Goal: Task Accomplishment & Management: Manage account settings

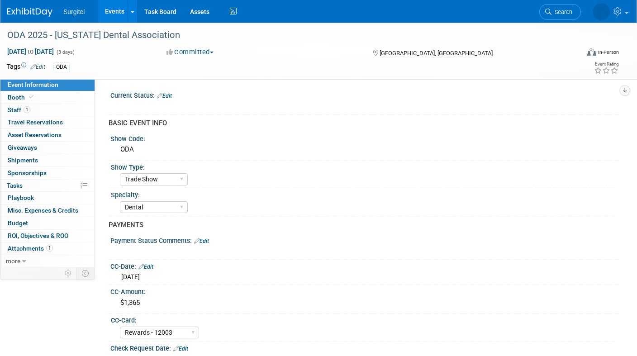
select select "Trade Show"
select select "Dental"
select select "Rewards - 12003"
select select "No"
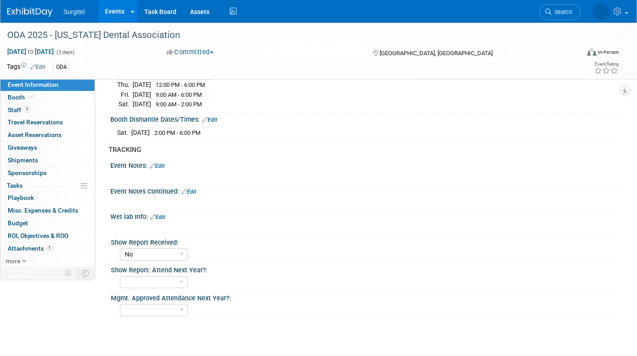
scroll to position [623, 0]
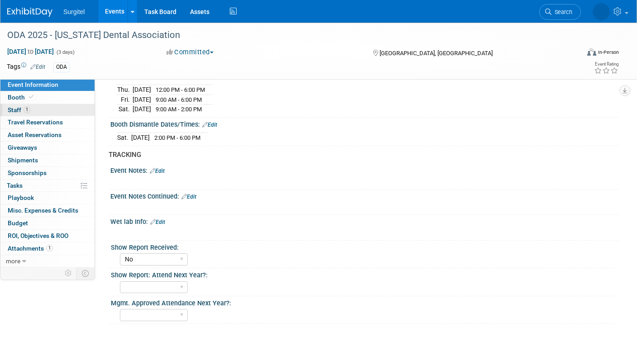
click at [12, 107] on span "Staff 1" at bounding box center [19, 109] width 23 height 7
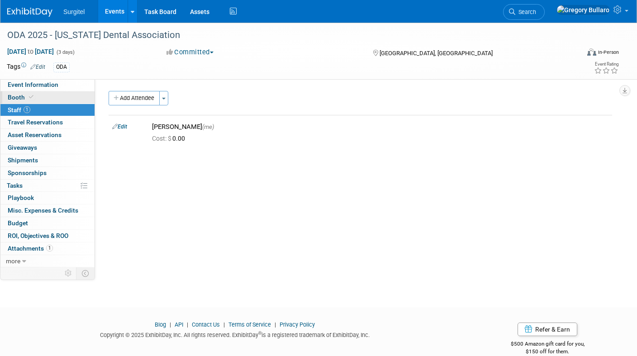
click at [20, 96] on span "Booth" at bounding box center [22, 97] width 28 height 7
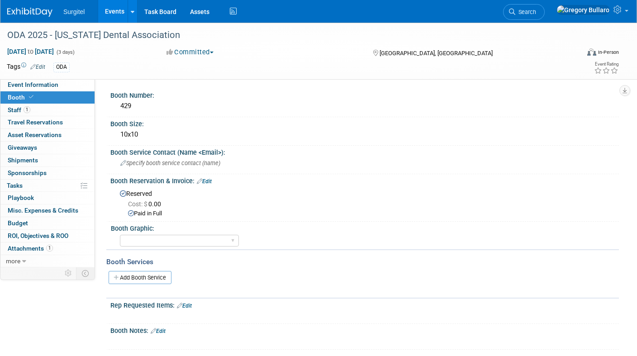
scroll to position [28, 0]
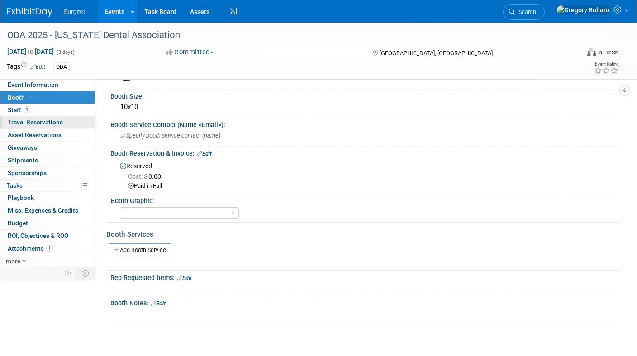
click at [38, 122] on span "Travel Reservations 0" at bounding box center [35, 122] width 55 height 7
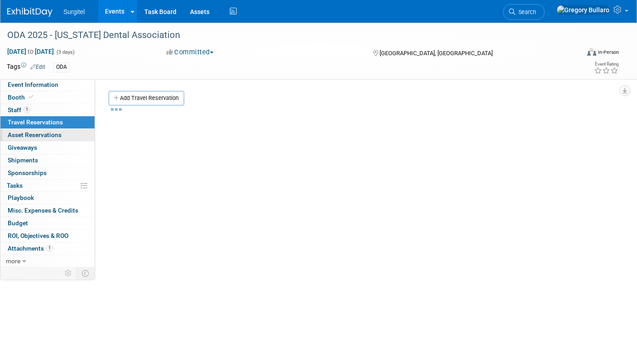
click at [31, 134] on span "Asset Reservations 0" at bounding box center [35, 134] width 54 height 7
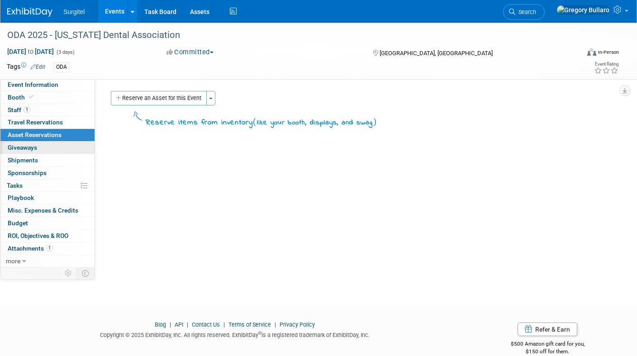
click at [31, 145] on span "Giveaways 0" at bounding box center [22, 147] width 29 height 7
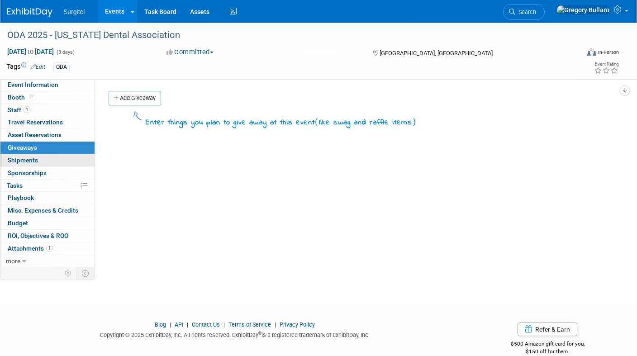
click at [30, 157] on span "Shipments 0" at bounding box center [23, 160] width 30 height 7
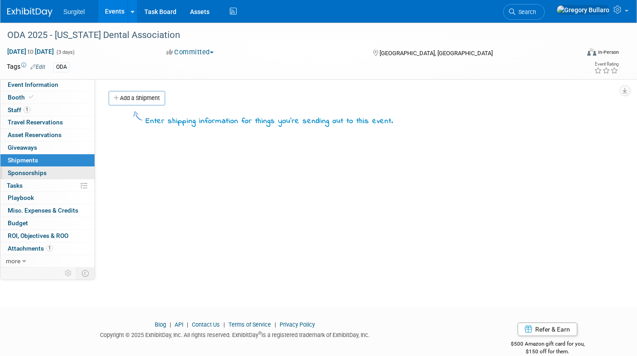
click at [30, 170] on span "Sponsorships 0" at bounding box center [27, 172] width 39 height 7
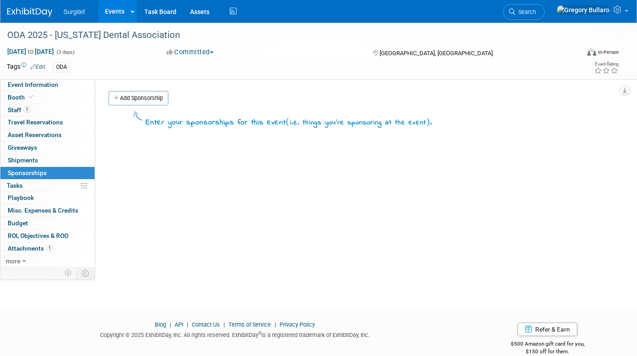
click at [29, 182] on link "0% Tasks 0%" at bounding box center [47, 186] width 94 height 12
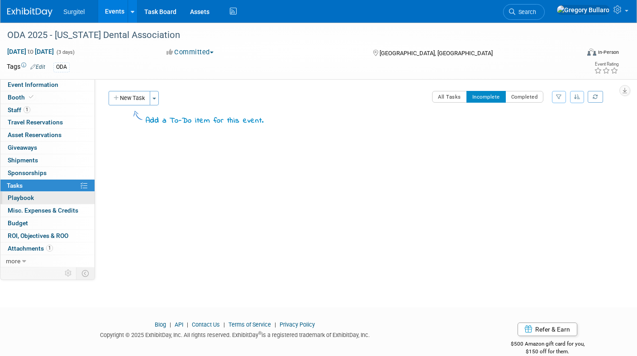
click at [30, 197] on span "Playbook 0" at bounding box center [21, 197] width 26 height 7
